Goal: Task Accomplishment & Management: Manage account settings

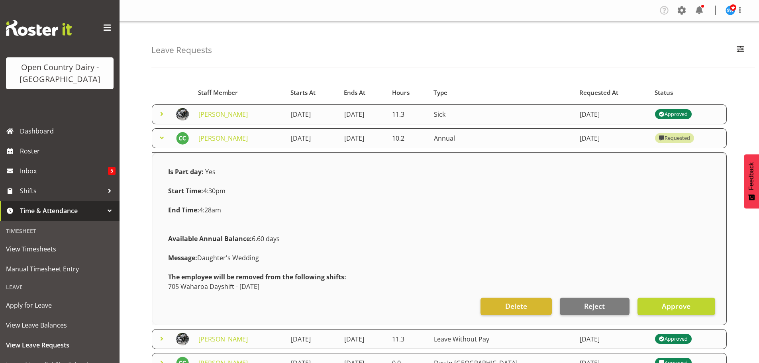
click at [163, 137] on span at bounding box center [162, 138] width 10 height 10
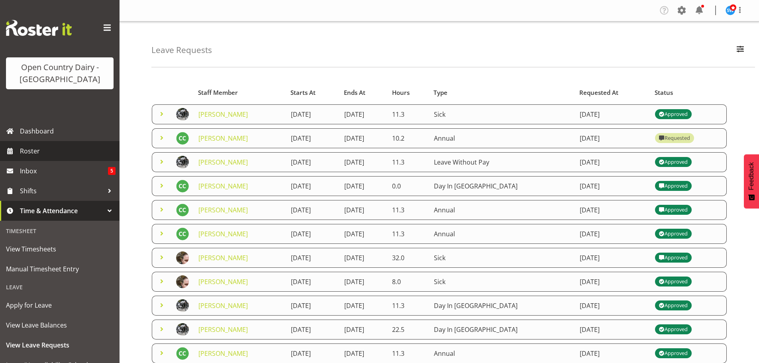
click at [32, 151] on span "Roster" at bounding box center [68, 151] width 96 height 12
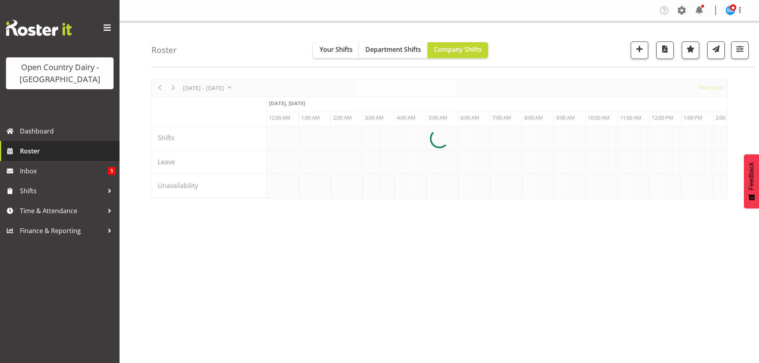
scroll to position [0, 1530]
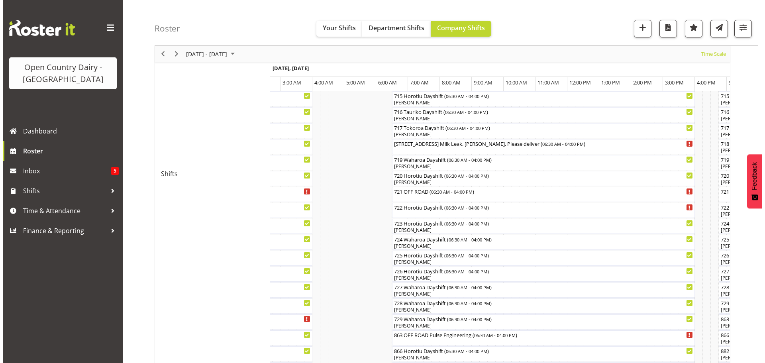
scroll to position [341, 0]
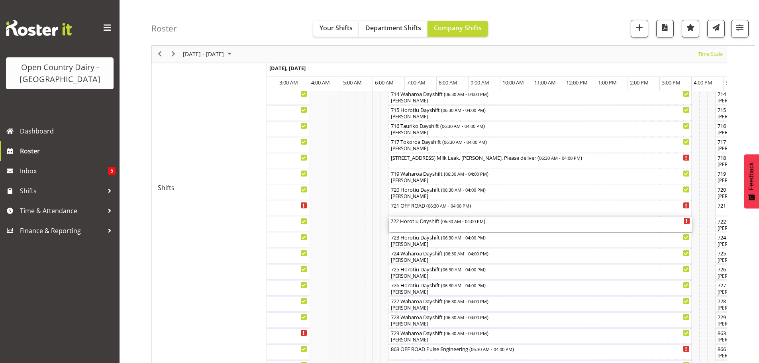
click at [412, 227] on div "722 Horotiu Dayshift ( 06:30 AM - 04:00 PM )" at bounding box center [540, 224] width 300 height 15
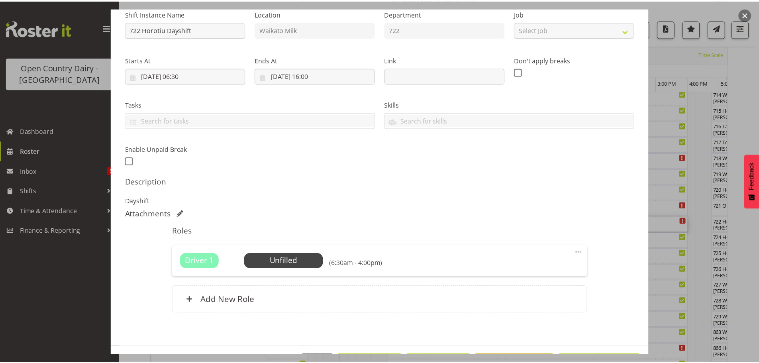
scroll to position [114, 0]
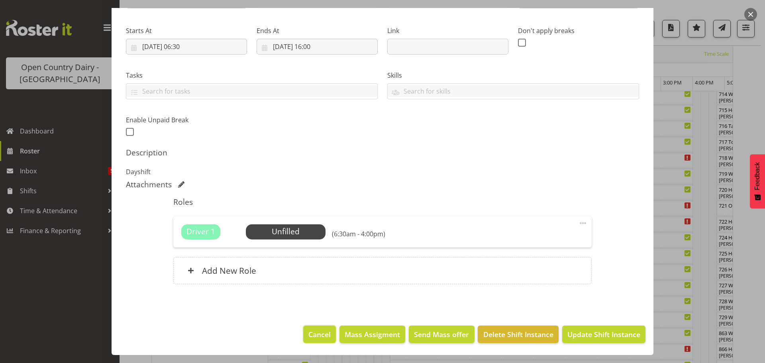
click at [315, 335] on span "Cancel" at bounding box center [319, 334] width 22 height 10
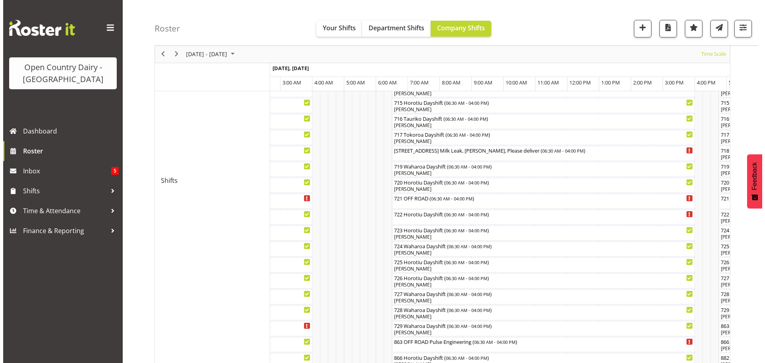
scroll to position [341, 0]
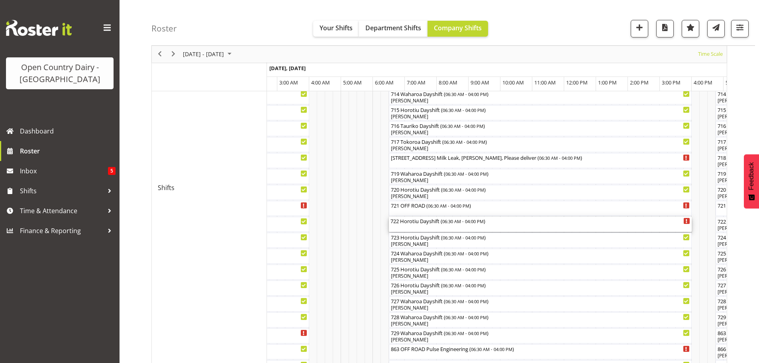
click at [409, 229] on div "722 Horotiu Dayshift ( 06:30 AM - 04:00 PM )" at bounding box center [540, 224] width 300 height 15
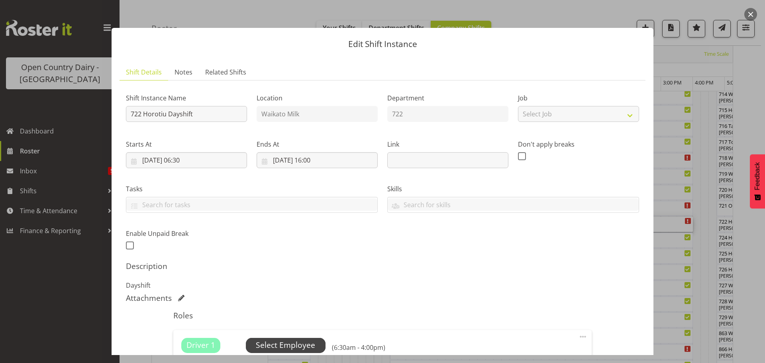
click at [283, 344] on span "Select Employee" at bounding box center [285, 345] width 59 height 12
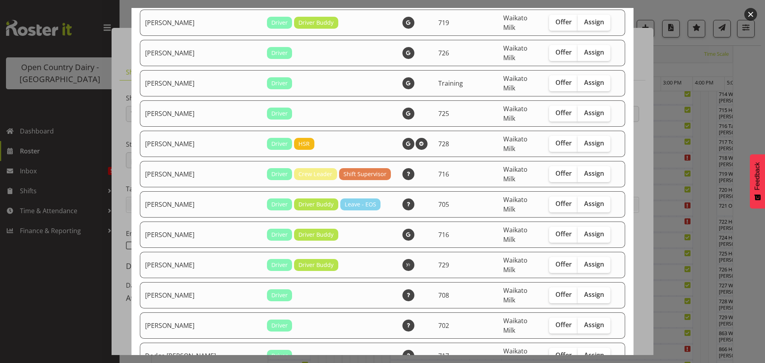
scroll to position [120, 0]
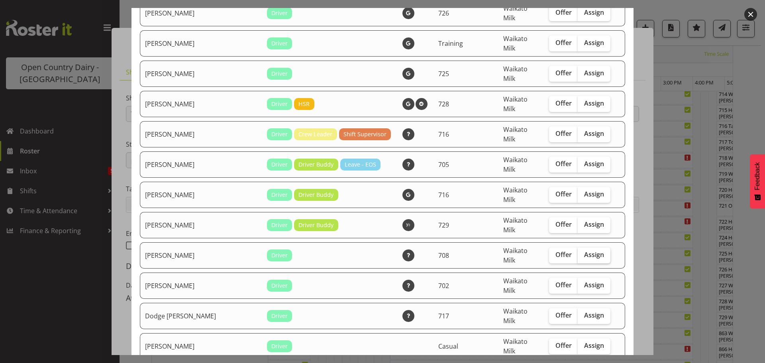
click at [584, 251] on span "Assign" at bounding box center [594, 255] width 20 height 8
click at [578, 252] on input "Assign" at bounding box center [580, 254] width 5 height 5
checkbox input "true"
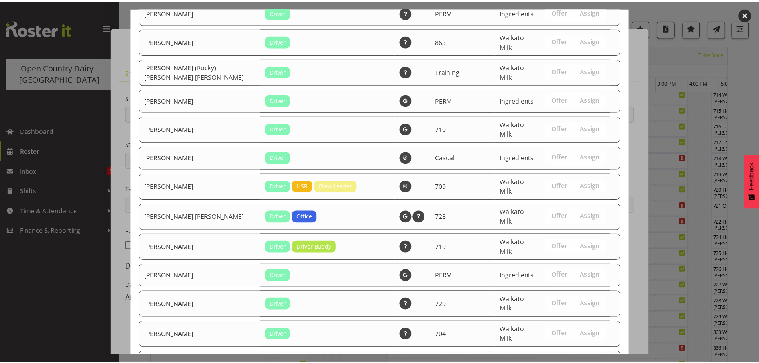
scroll to position [1216, 0]
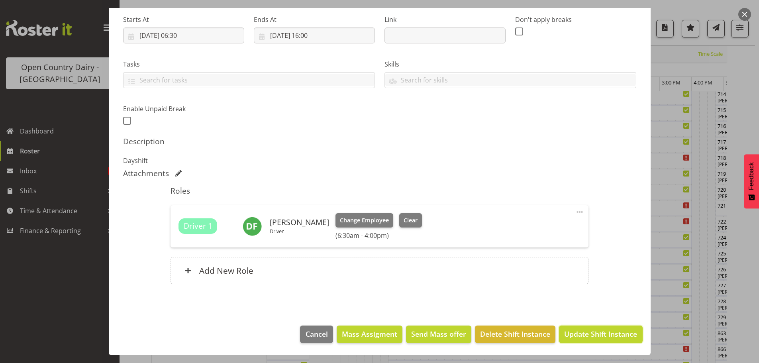
click at [593, 328] on button "Update Shift Instance" at bounding box center [600, 334] width 83 height 18
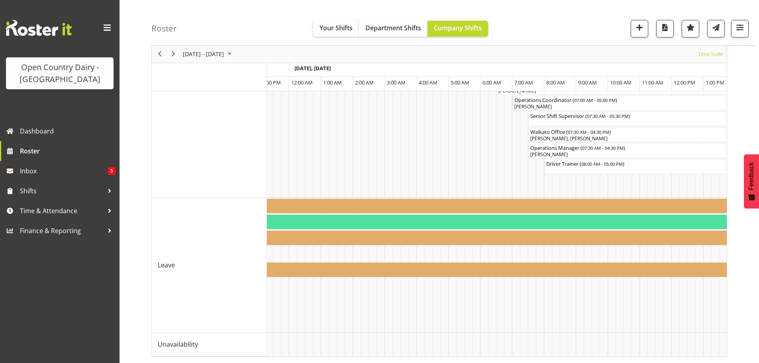
scroll to position [0, 3115]
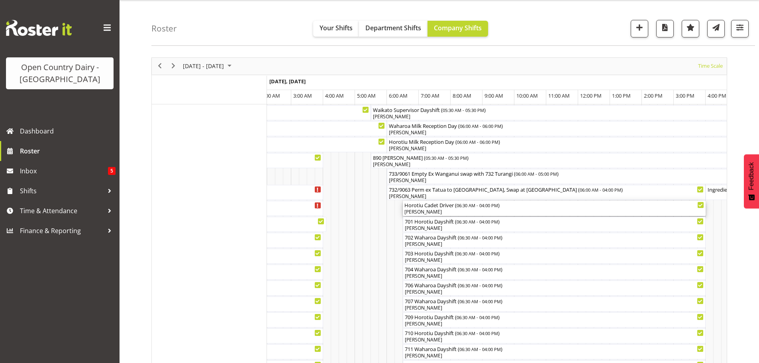
click at [436, 207] on div "Horotiu Cadet Driver ( 06:30 AM - 04:00 PM )" at bounding box center [554, 205] width 300 height 8
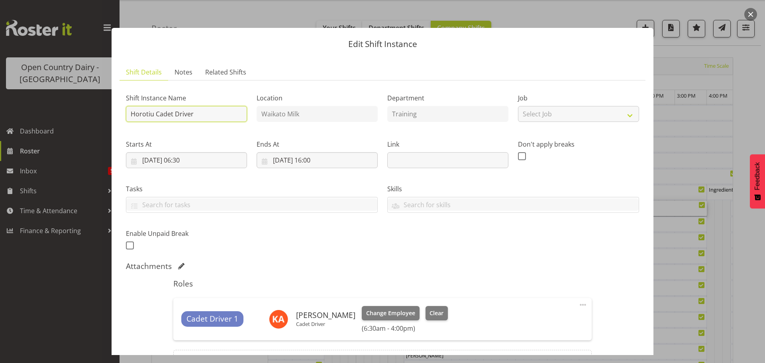
click at [217, 112] on input "Horotiu Cadet Driver" at bounding box center [186, 114] width 121 height 16
type input "H"
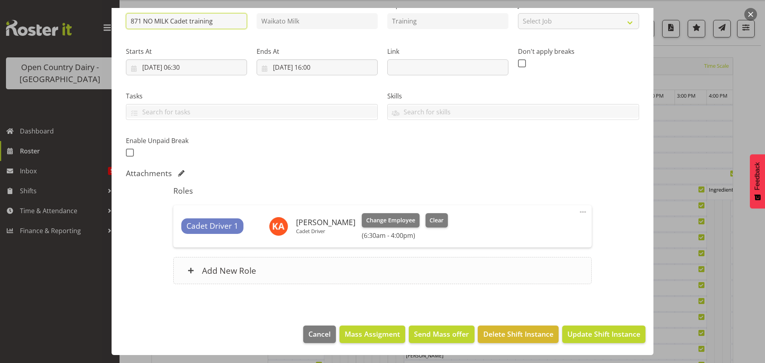
type input "871 NO MILK Cadet training"
click at [221, 269] on h6 "Add New Role" at bounding box center [229, 270] width 54 height 10
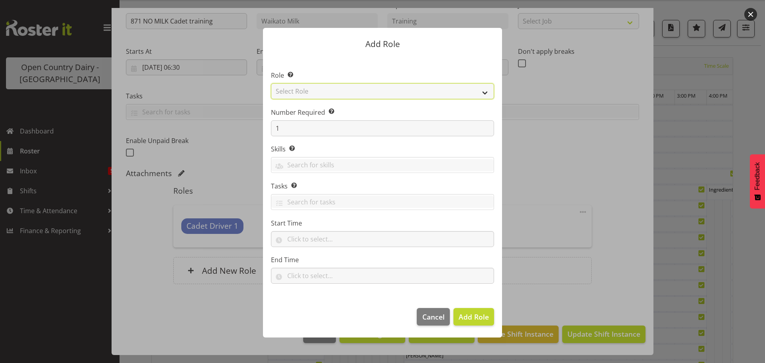
click at [443, 93] on select "Select Role Cadet Driver Crew Leader Driver Driver Buddy Driver Assessor Dayshi…" at bounding box center [382, 91] width 223 height 16
select select "1436"
click at [271, 83] on select "Select Role Cadet Driver Crew Leader Driver Driver Buddy Driver Assessor Dayshi…" at bounding box center [382, 91] width 223 height 16
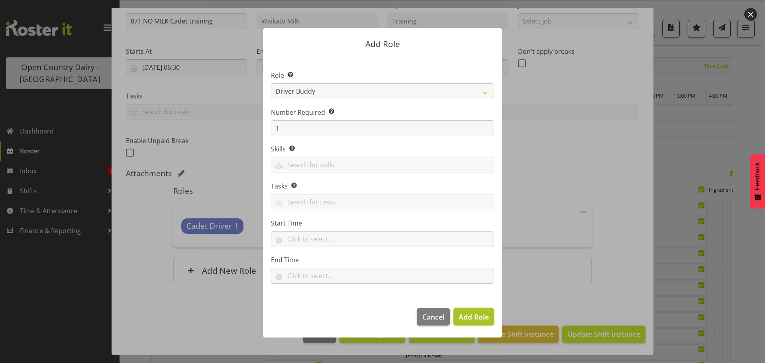
click at [478, 314] on span "Add Role" at bounding box center [474, 317] width 30 height 10
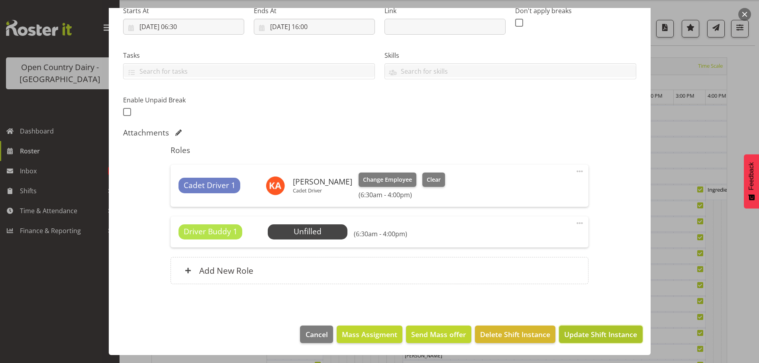
click at [604, 331] on span "Update Shift Instance" at bounding box center [600, 334] width 73 height 10
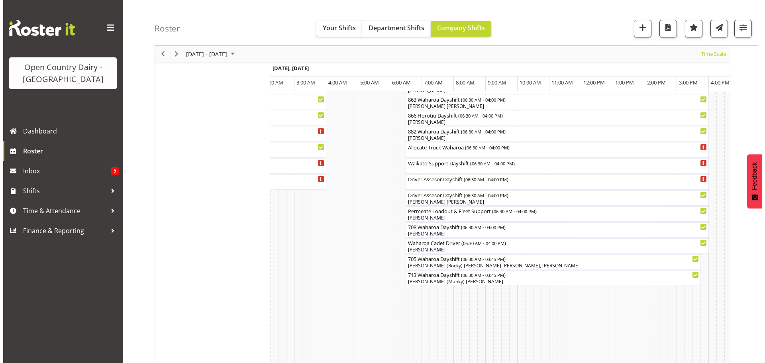
scroll to position [580, 0]
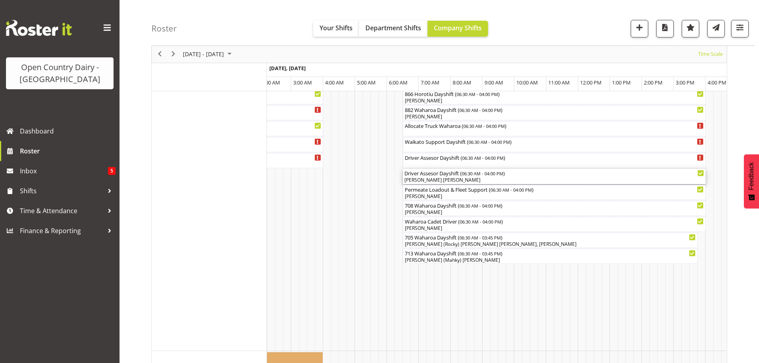
click at [438, 179] on div "[PERSON_NAME] [PERSON_NAME]" at bounding box center [554, 179] width 300 height 7
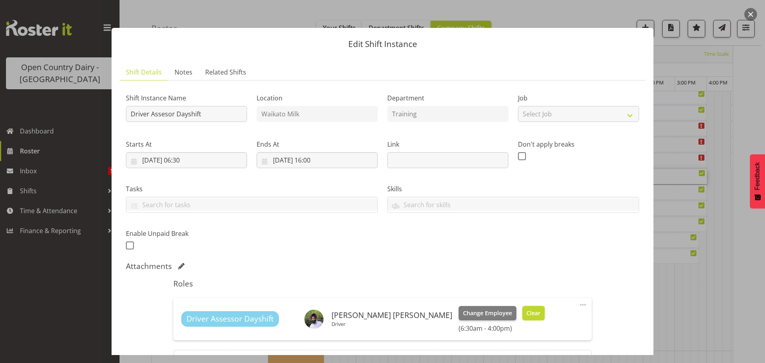
click at [526, 313] on span "Clear" at bounding box center [533, 313] width 14 height 9
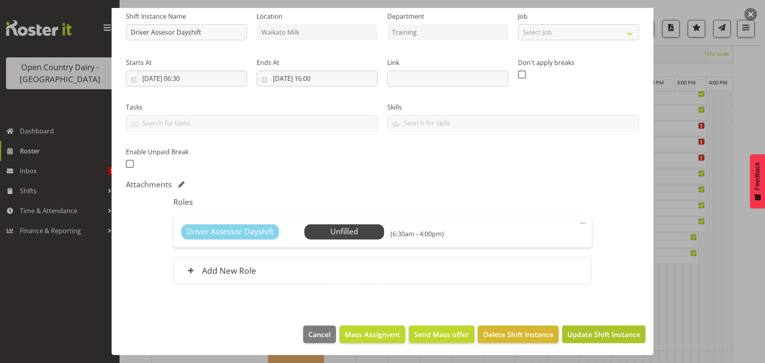
click at [591, 331] on span "Update Shift Instance" at bounding box center [603, 334] width 73 height 10
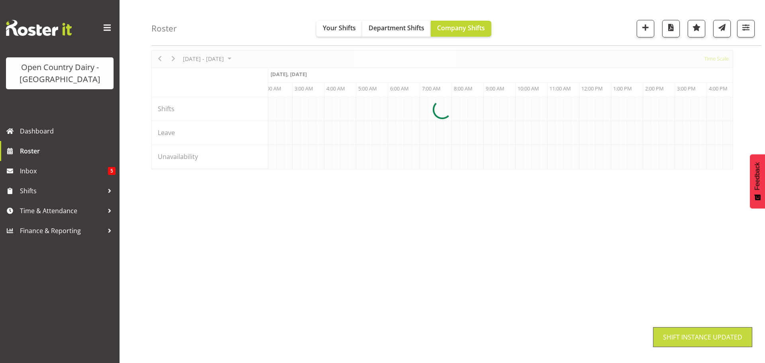
scroll to position [29, 0]
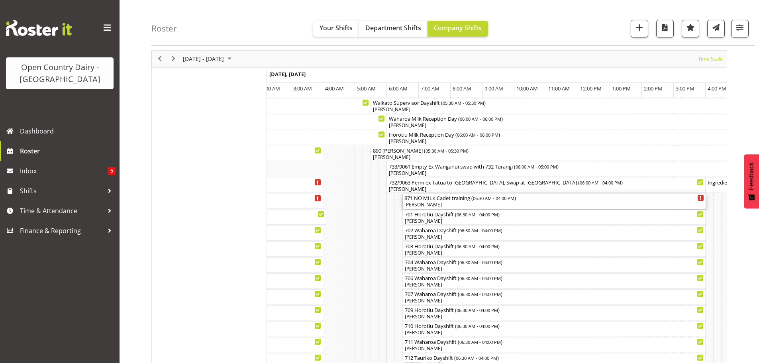
click at [485, 204] on div "[PERSON_NAME]" at bounding box center [554, 204] width 300 height 7
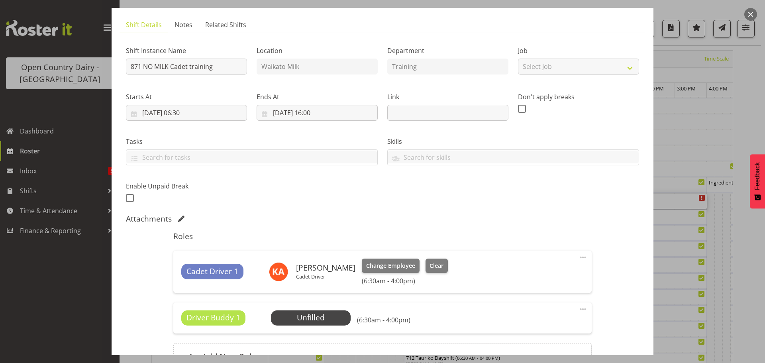
scroll to position [120, 0]
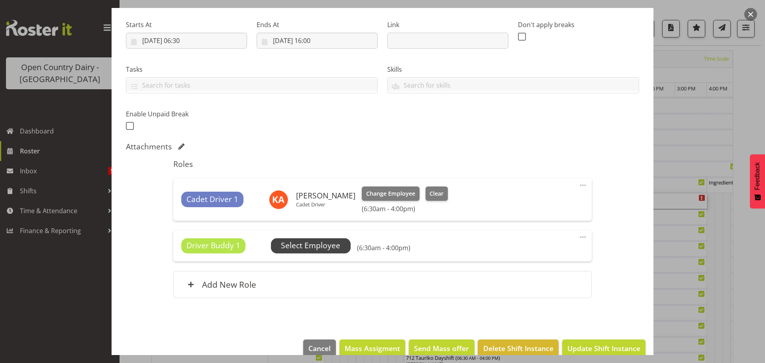
click at [304, 245] on span "Select Employee" at bounding box center [310, 246] width 59 height 12
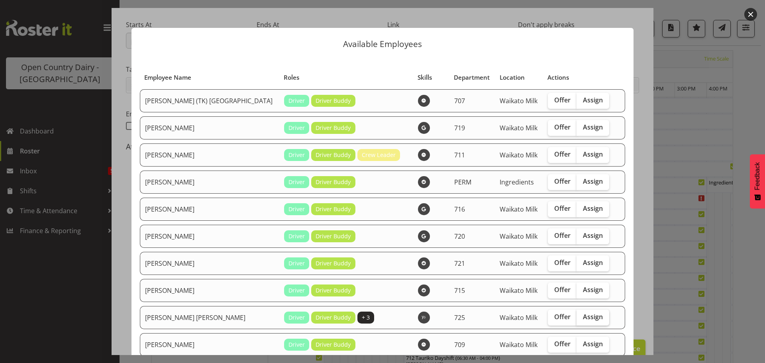
click at [583, 314] on span "Assign" at bounding box center [593, 317] width 20 height 8
click at [576, 314] on input "Assign" at bounding box center [578, 316] width 5 height 5
checkbox input "true"
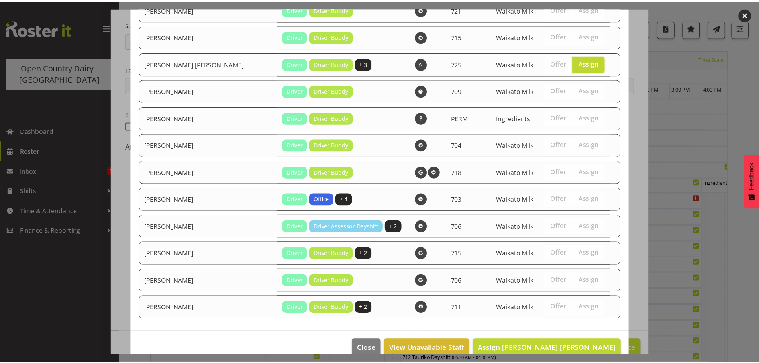
scroll to position [268, 0]
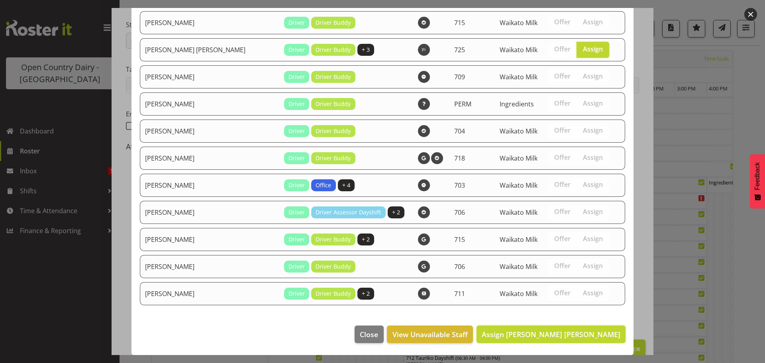
click at [568, 335] on span "Assign [PERSON_NAME] [PERSON_NAME]" at bounding box center [551, 334] width 139 height 10
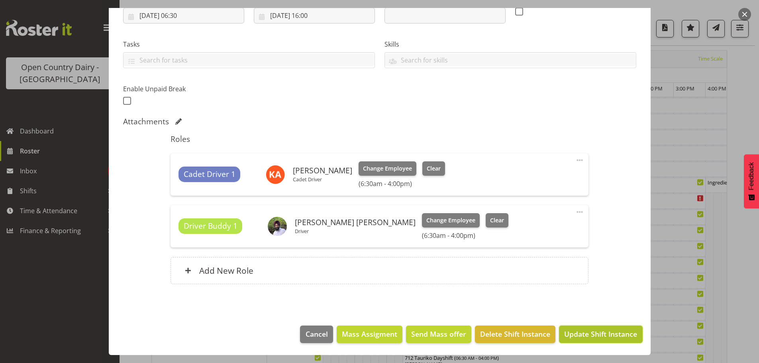
click at [587, 331] on span "Update Shift Instance" at bounding box center [600, 334] width 73 height 10
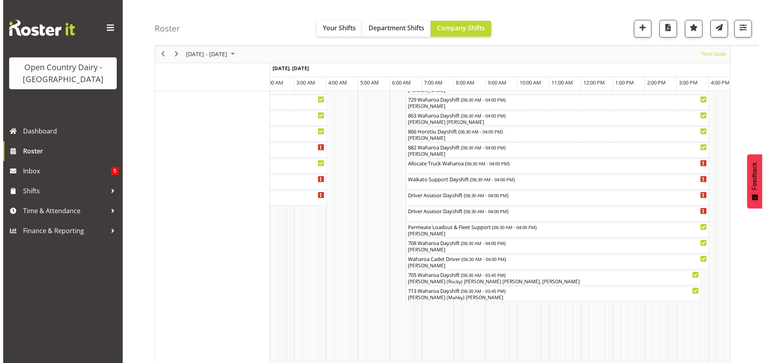
scroll to position [547, 0]
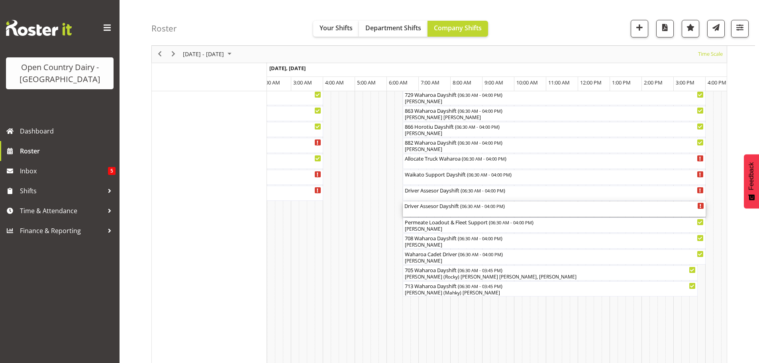
click at [470, 211] on div "Driver Assesor Dayshift ( 06:30 AM - 04:00 PM )" at bounding box center [554, 209] width 300 height 15
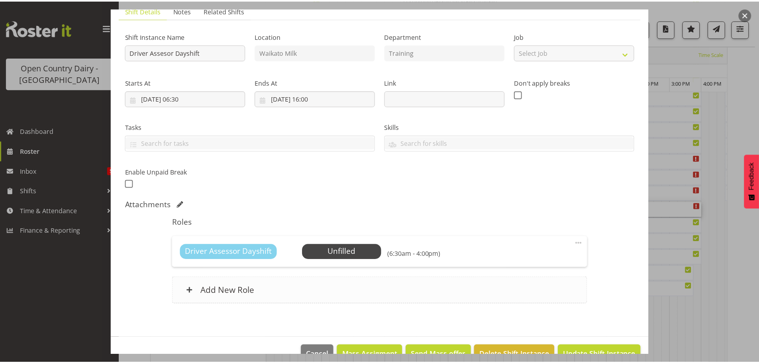
scroll to position [82, 0]
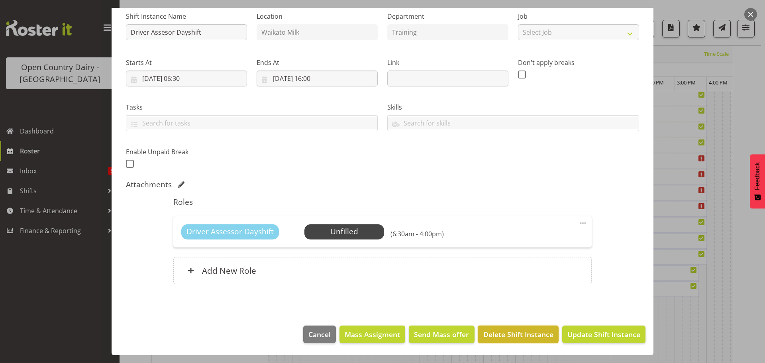
click at [516, 332] on span "Delete Shift Instance" at bounding box center [518, 334] width 70 height 10
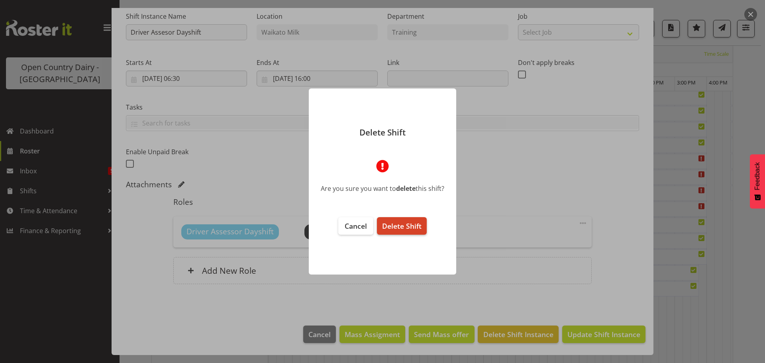
click at [408, 228] on span "Delete Shift" at bounding box center [401, 226] width 39 height 10
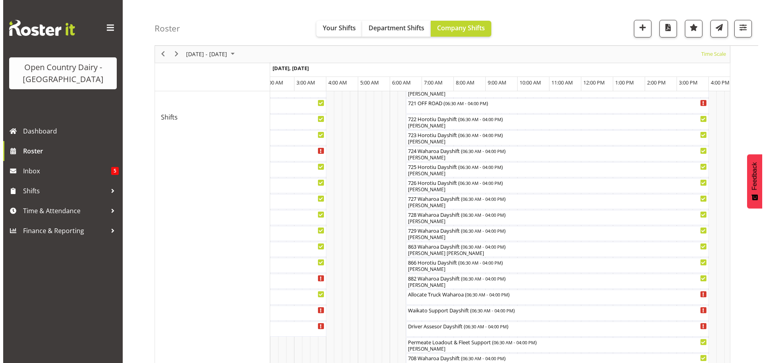
scroll to position [467, 0]
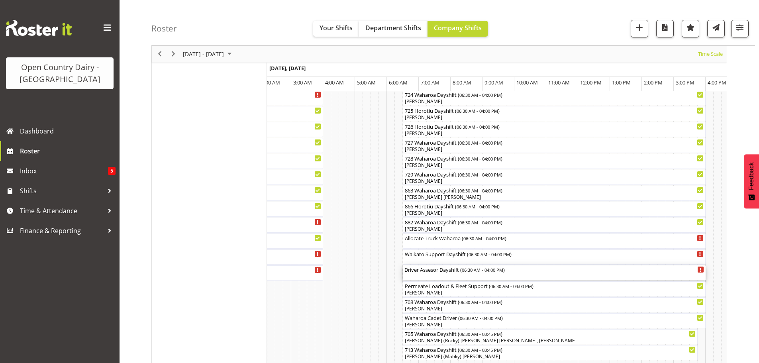
click at [457, 274] on div "Driver Assesor Dayshift ( 06:30 AM - 04:00 PM )" at bounding box center [554, 272] width 300 height 15
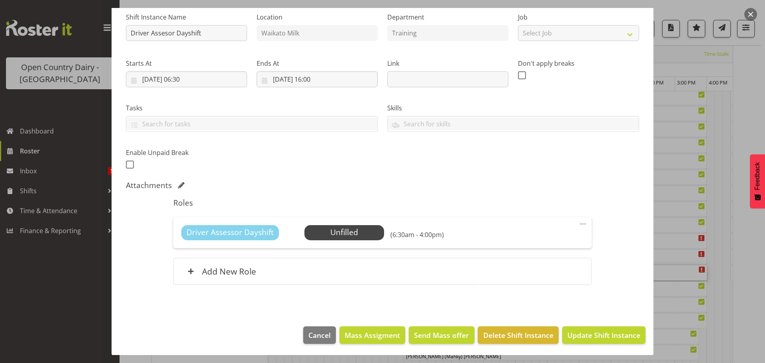
scroll to position [82, 0]
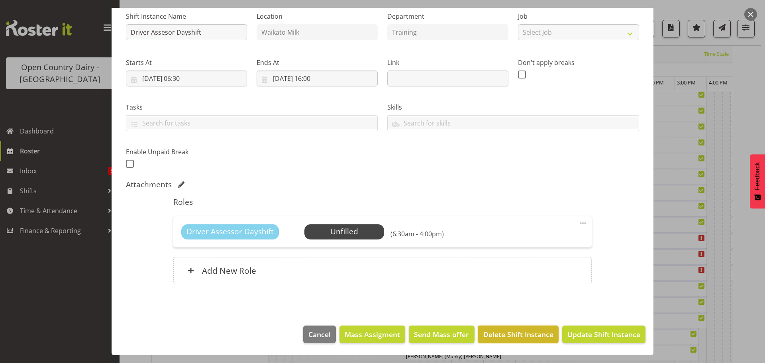
click at [502, 335] on span "Delete Shift Instance" at bounding box center [518, 334] width 70 height 10
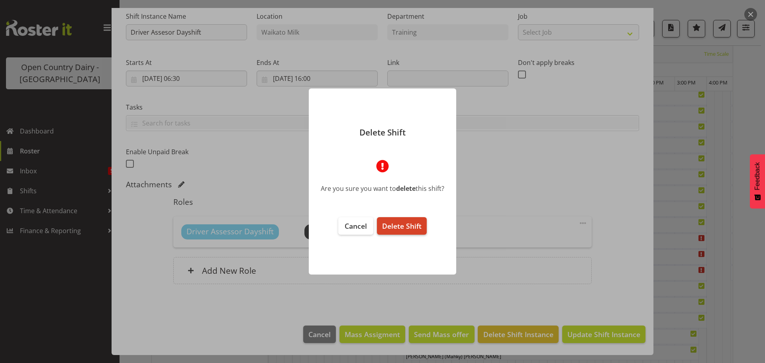
click at [401, 225] on span "Delete Shift" at bounding box center [401, 226] width 39 height 10
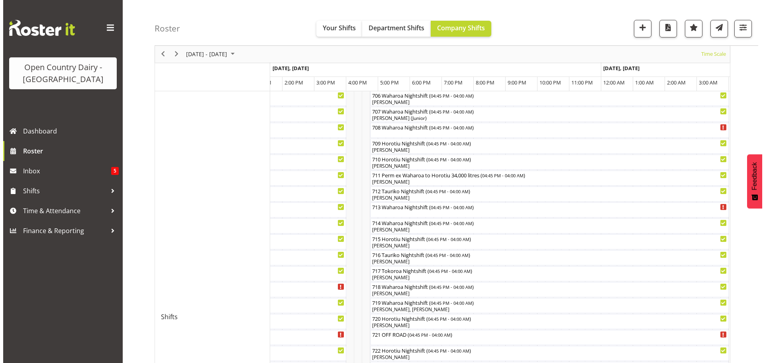
scroll to position [181, 0]
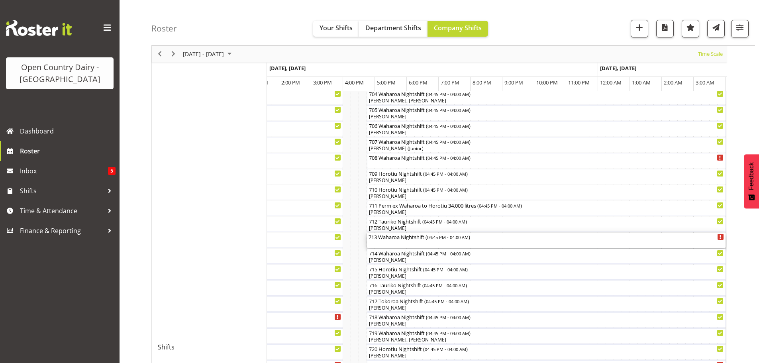
click at [400, 243] on div "713 Waharoa Nightshift ( 04:45 PM - 04:00 AM )" at bounding box center [545, 240] width 355 height 15
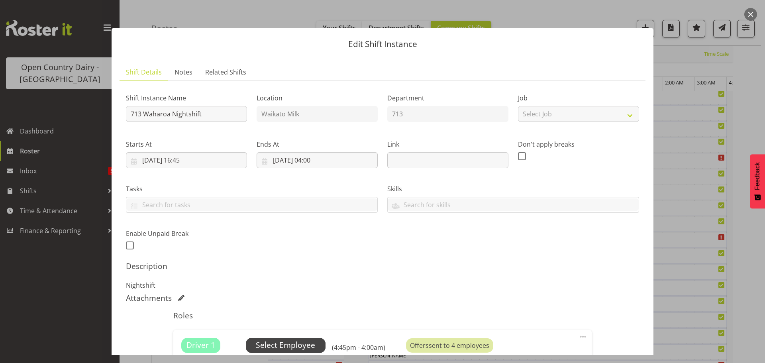
click at [283, 343] on span "Select Employee" at bounding box center [285, 345] width 59 height 12
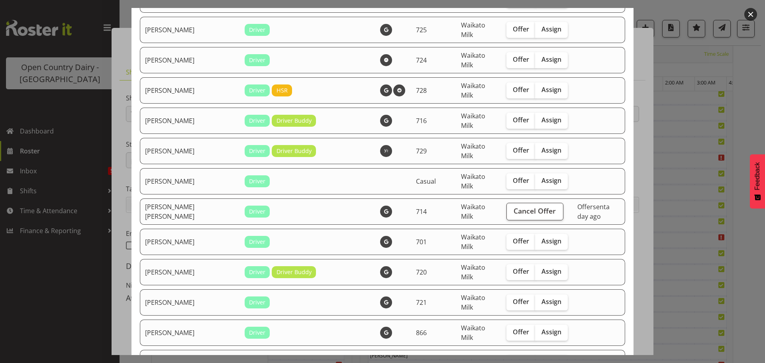
scroll to position [199, 0]
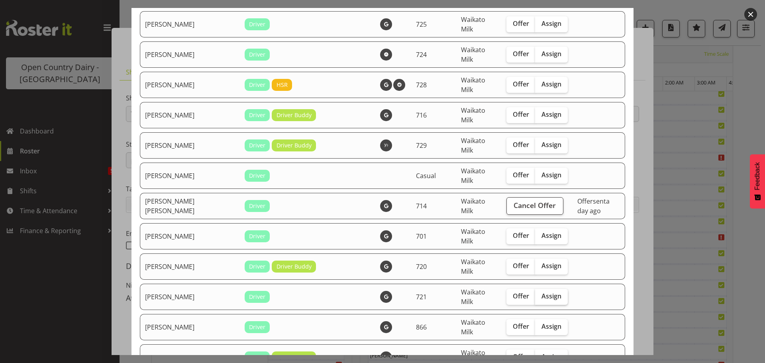
click at [541, 297] on span "Assign" at bounding box center [551, 296] width 20 height 8
click at [535, 297] on input "Assign" at bounding box center [537, 296] width 5 height 5
checkbox input "true"
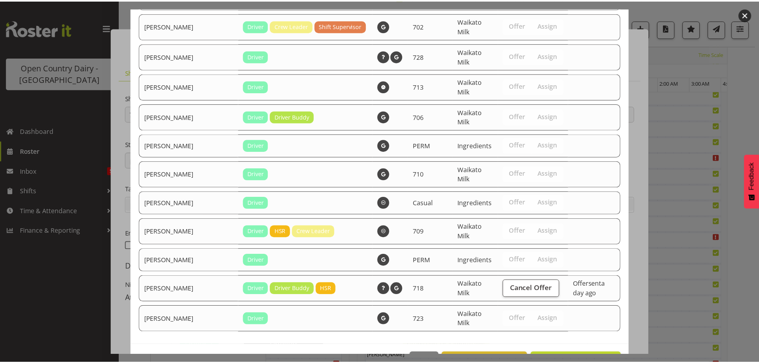
scroll to position [857, 0]
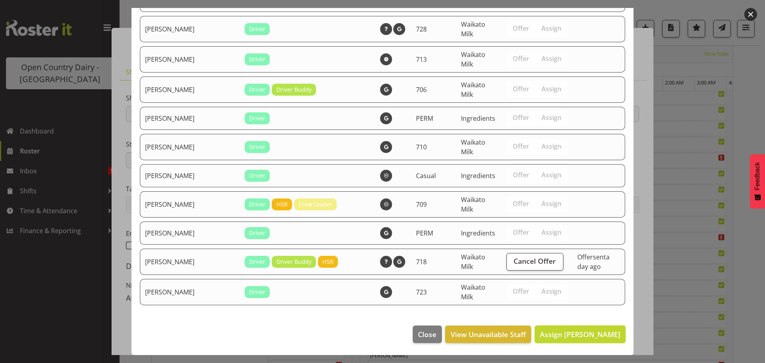
click at [583, 333] on span "Assign [PERSON_NAME]" at bounding box center [580, 334] width 80 height 10
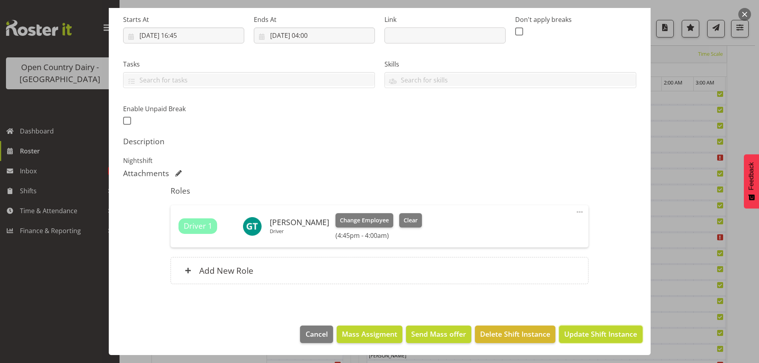
click at [596, 336] on span "Update Shift Instance" at bounding box center [600, 334] width 73 height 10
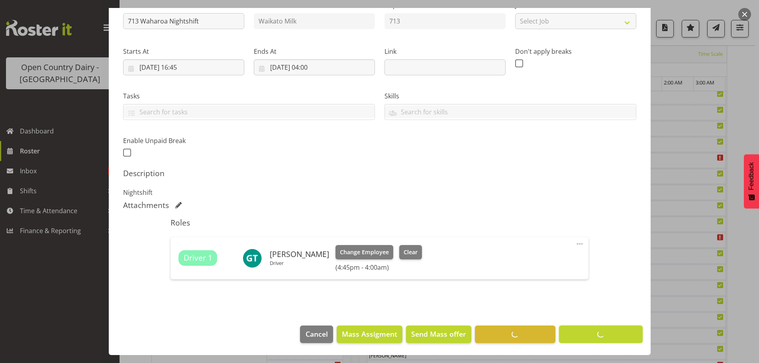
scroll to position [93, 0]
